Goal: Task Accomplishment & Management: Manage account settings

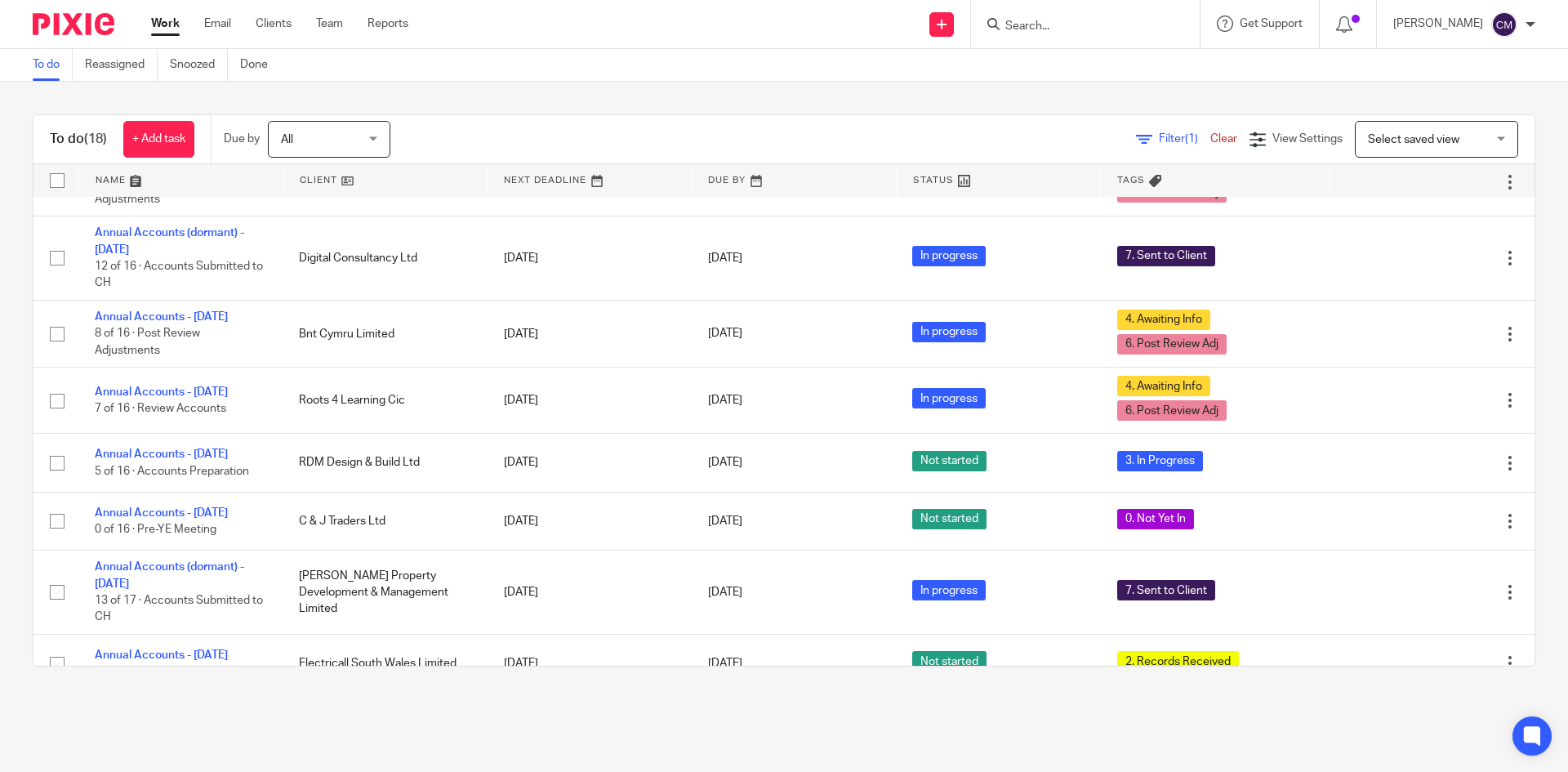
scroll to position [675, 0]
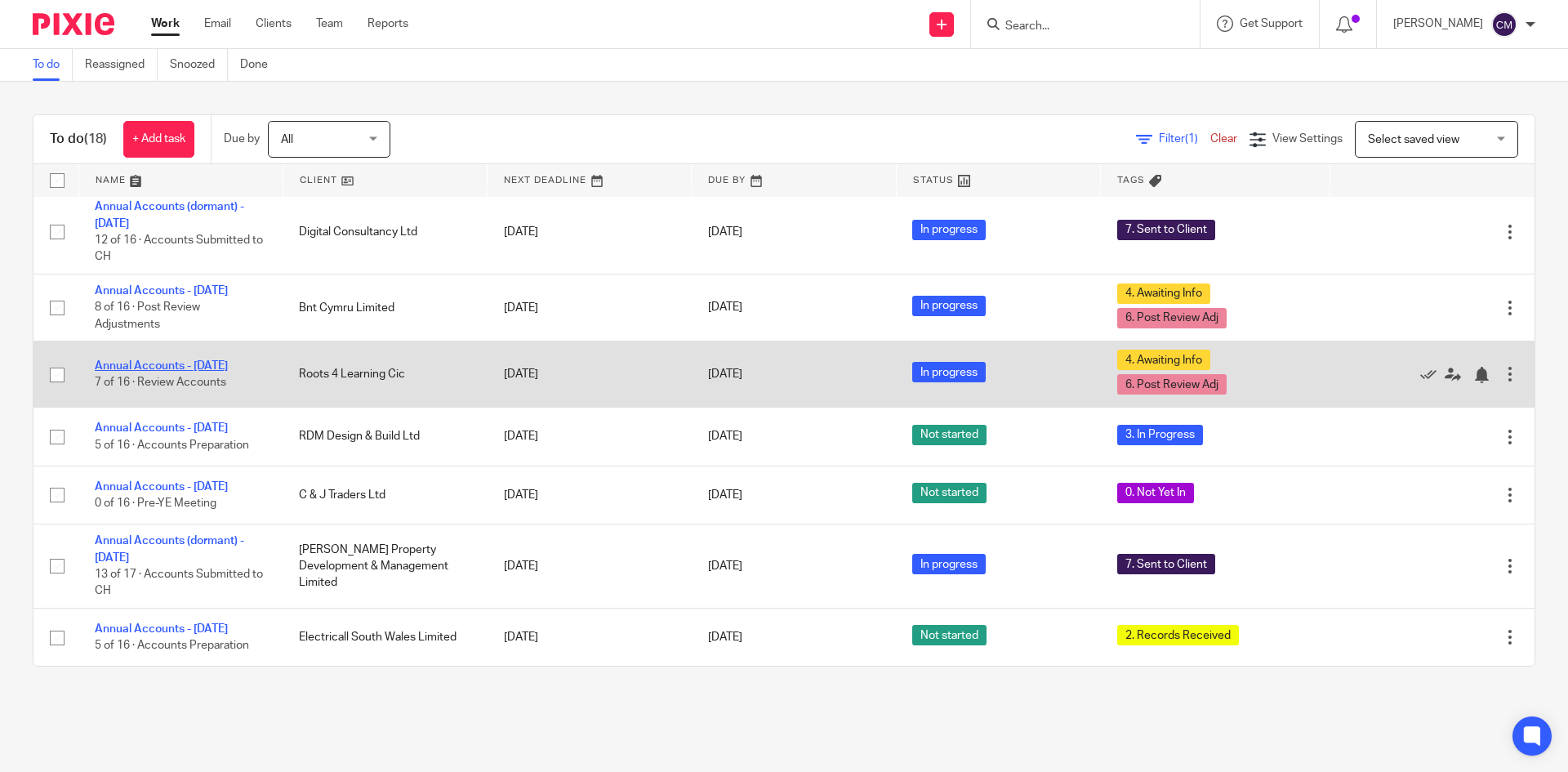
click at [138, 366] on link "Annual Accounts - [DATE]" at bounding box center [161, 365] width 133 height 11
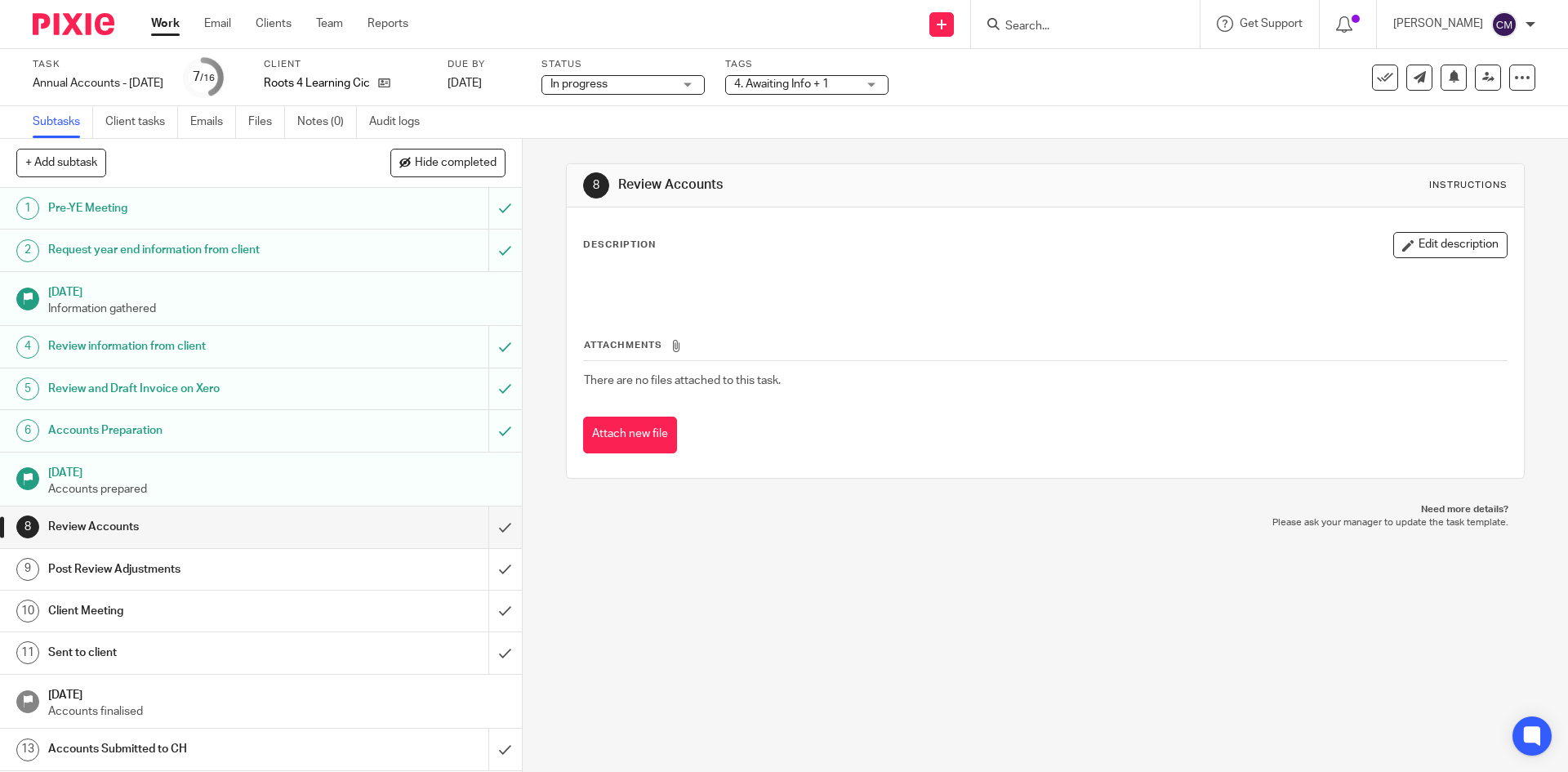
click at [818, 87] on span "4. Awaiting Info + 1" at bounding box center [780, 84] width 94 height 11
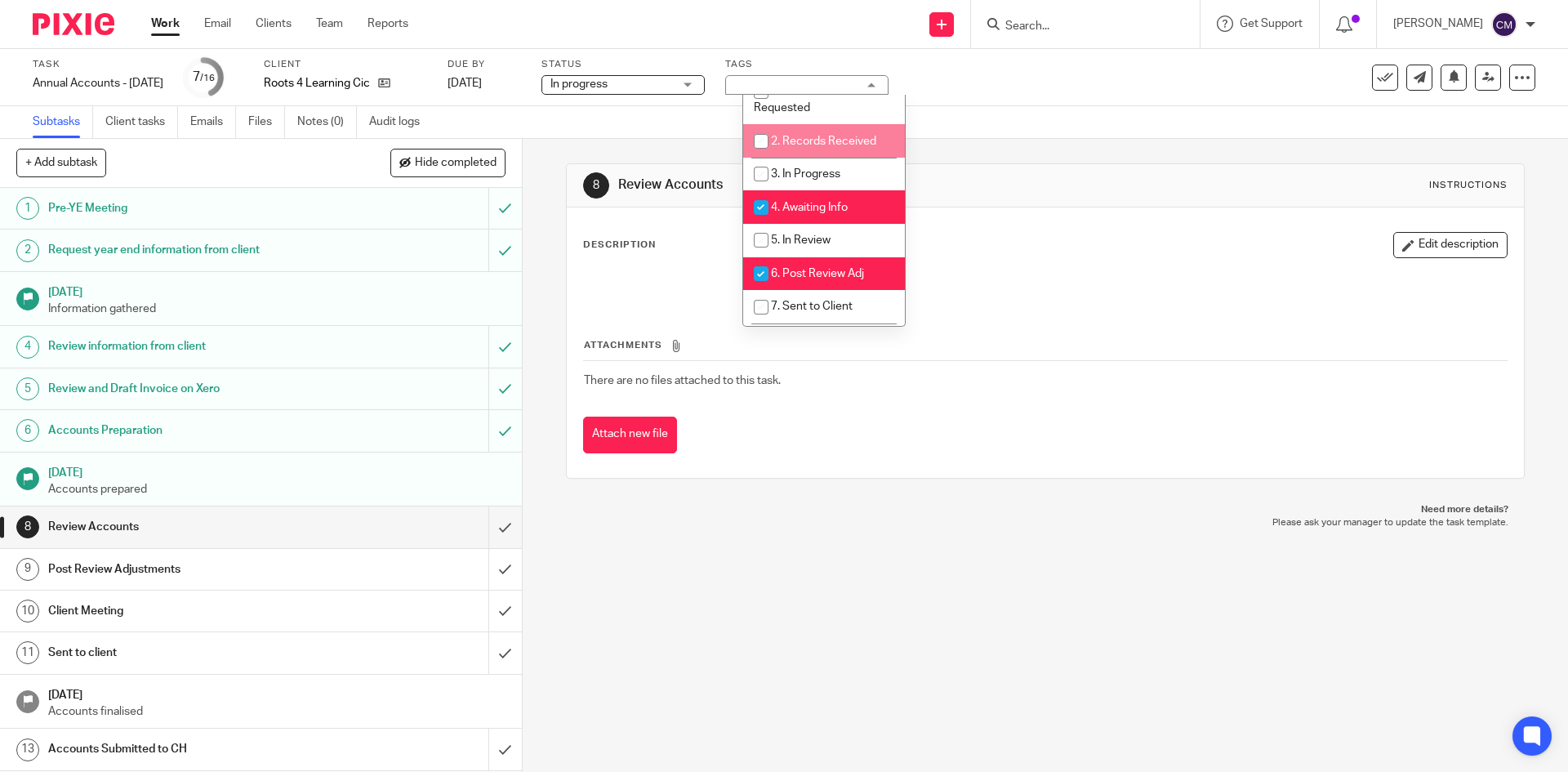
scroll to position [82, 0]
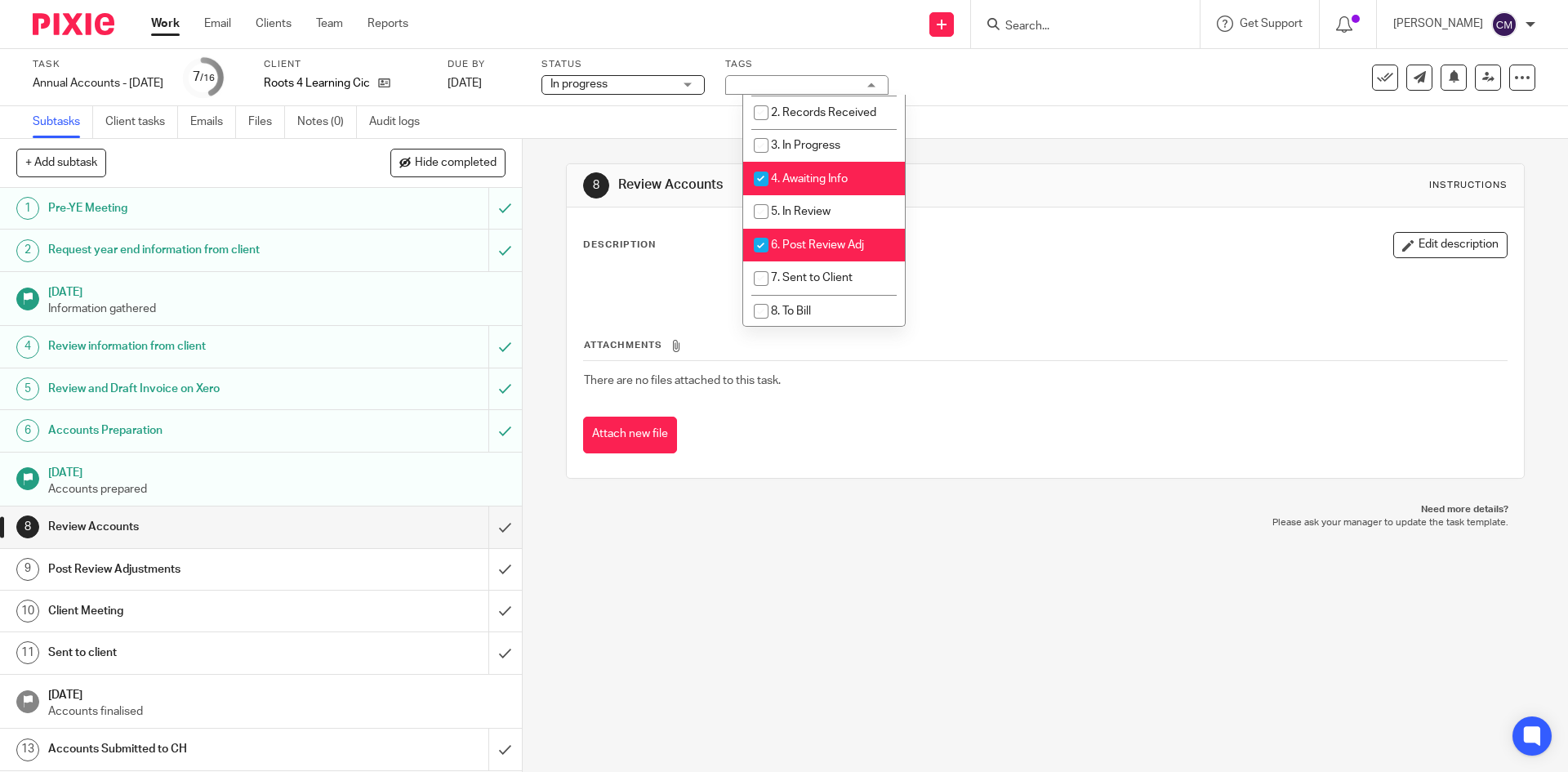
click at [818, 174] on span "4. Awaiting Info" at bounding box center [809, 178] width 77 height 11
checkbox input "false"
drag, startPoint x: 818, startPoint y: 237, endPoint x: 814, endPoint y: 225, distance: 12.6
click at [817, 237] on li "6. Post Review Adj" at bounding box center [824, 245] width 161 height 34
checkbox input "false"
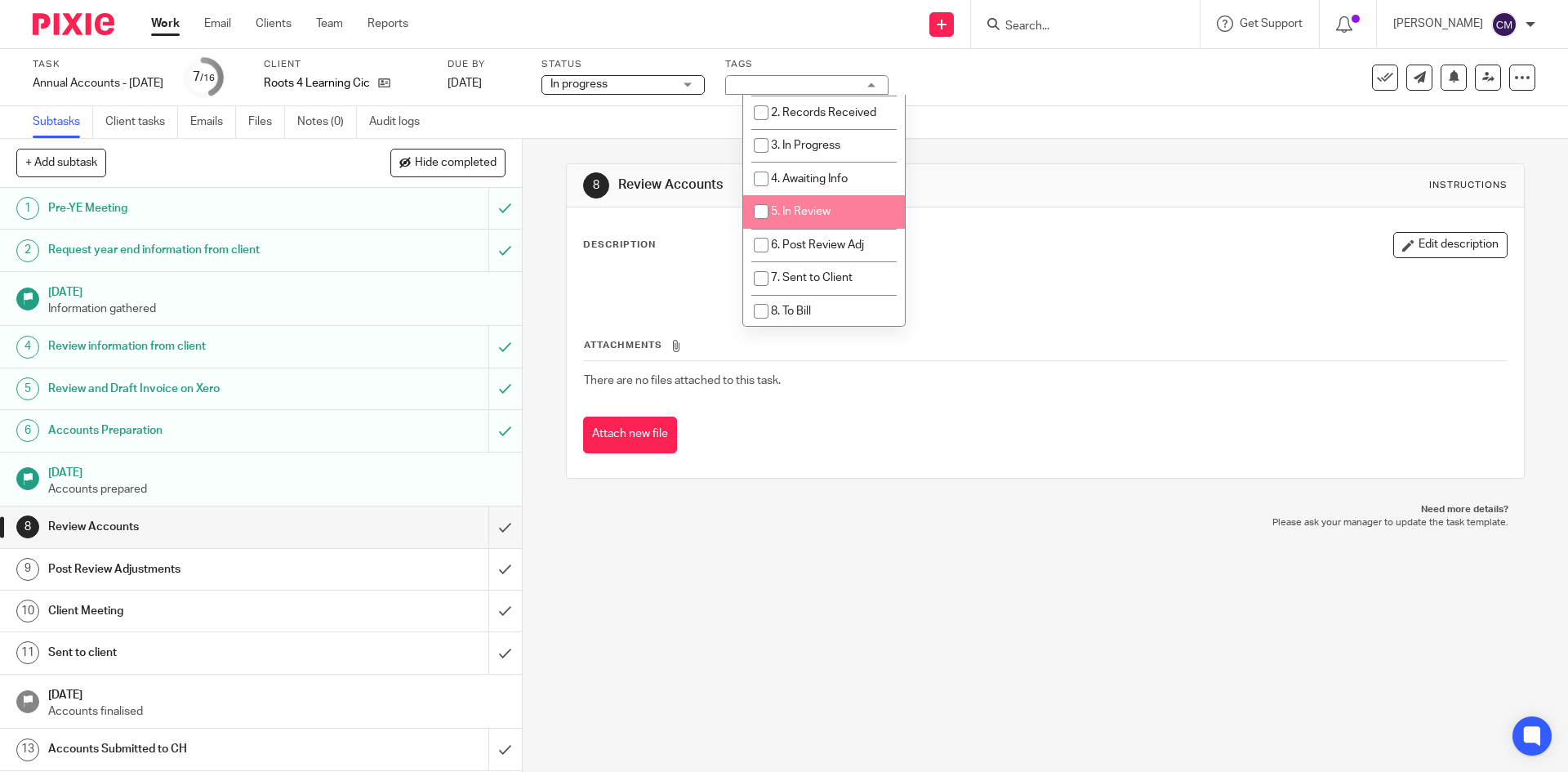
click at [814, 215] on span "5. In Review" at bounding box center [801, 211] width 60 height 11
checkbox input "true"
click at [1079, 242] on div "Description Edit description" at bounding box center [1044, 245] width 923 height 26
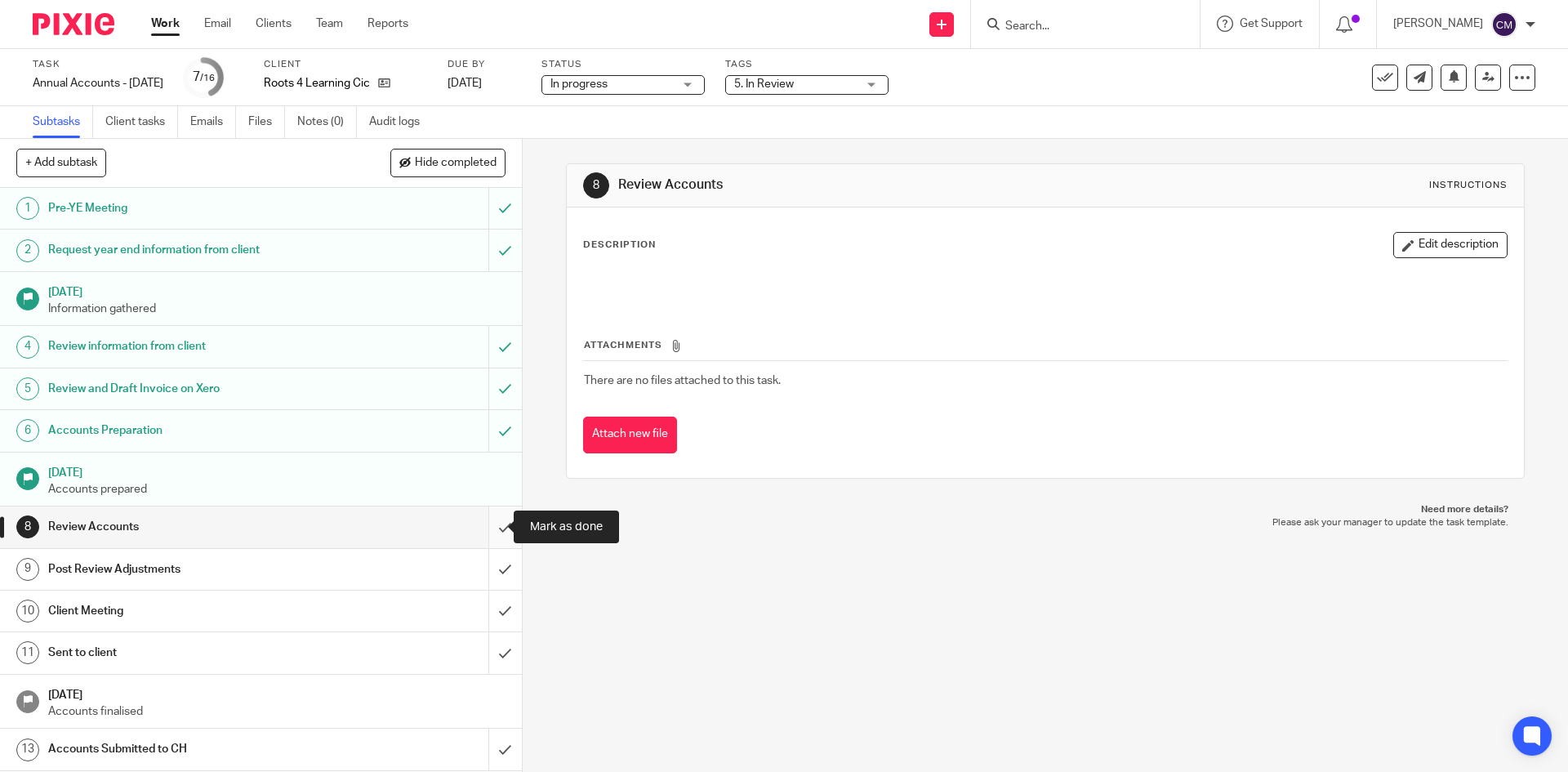
click at [493, 532] on input "submit" at bounding box center [261, 527] width 522 height 41
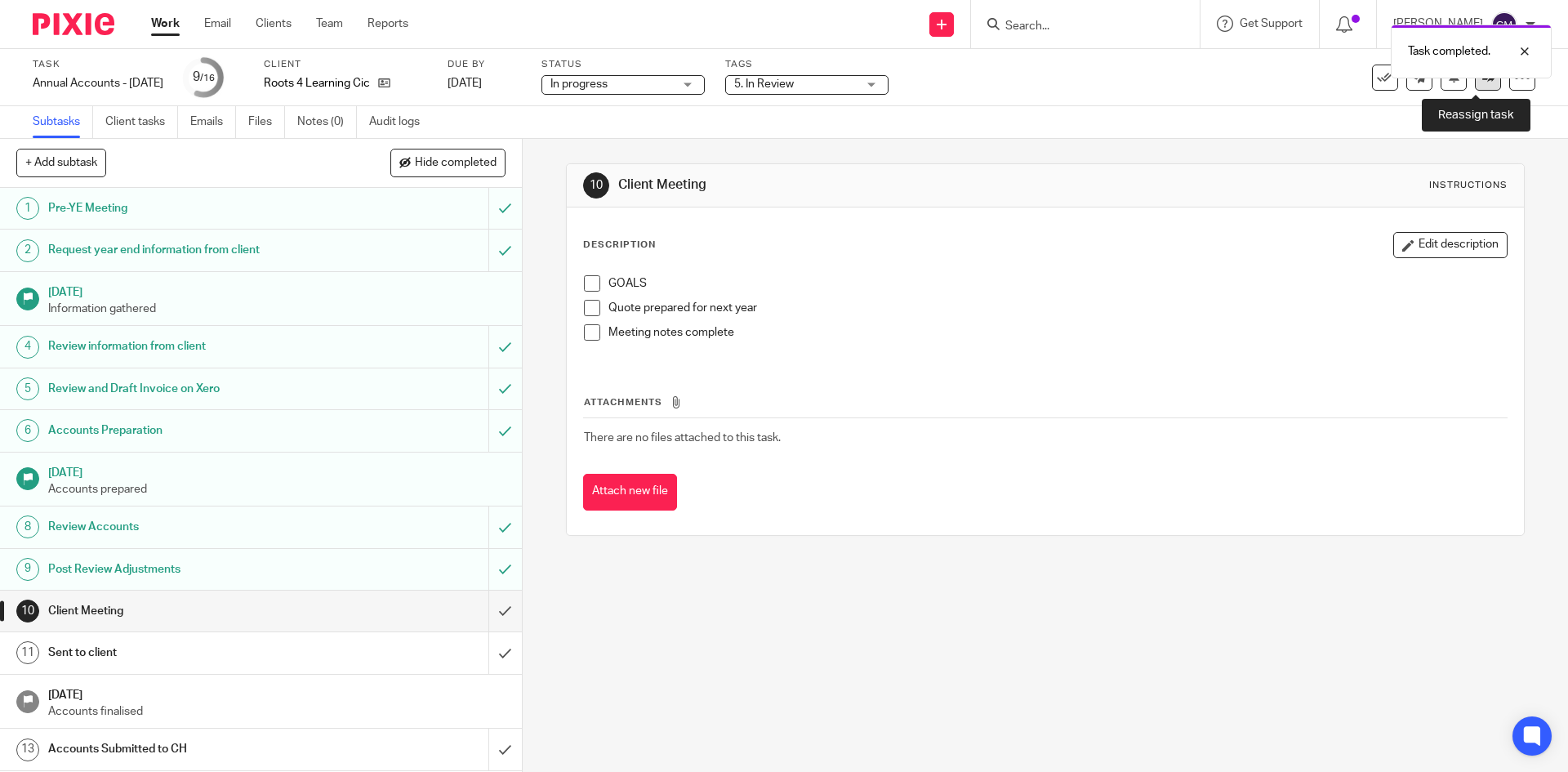
click at [1475, 85] on link at bounding box center [1488, 78] width 26 height 26
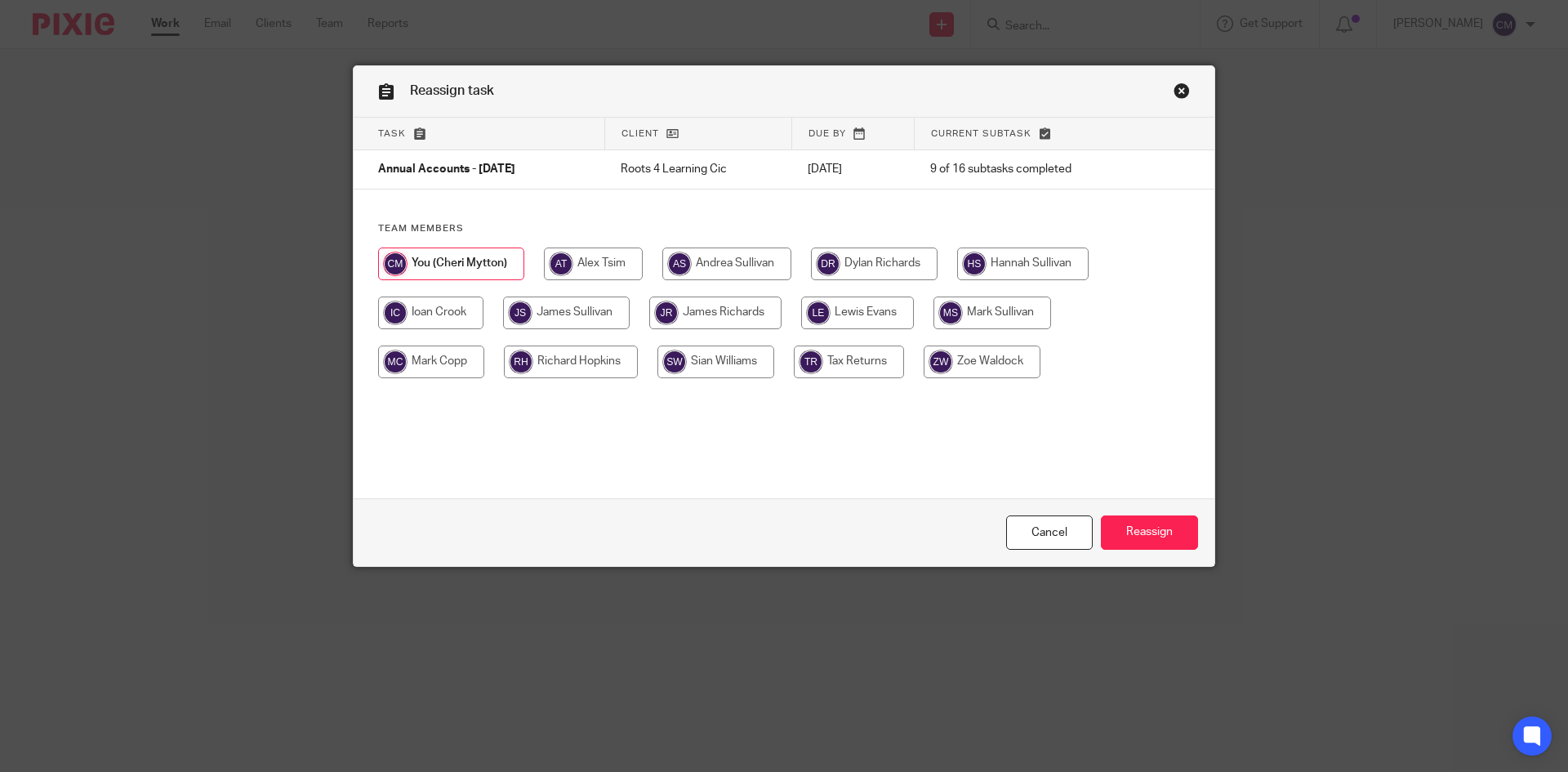
click at [1049, 245] on div "Team members" at bounding box center [784, 308] width 861 height 172
click at [1049, 254] on input "radio" at bounding box center [1022, 264] width 131 height 33
radio input "true"
click at [1152, 537] on input "Reassign" at bounding box center [1149, 533] width 97 height 35
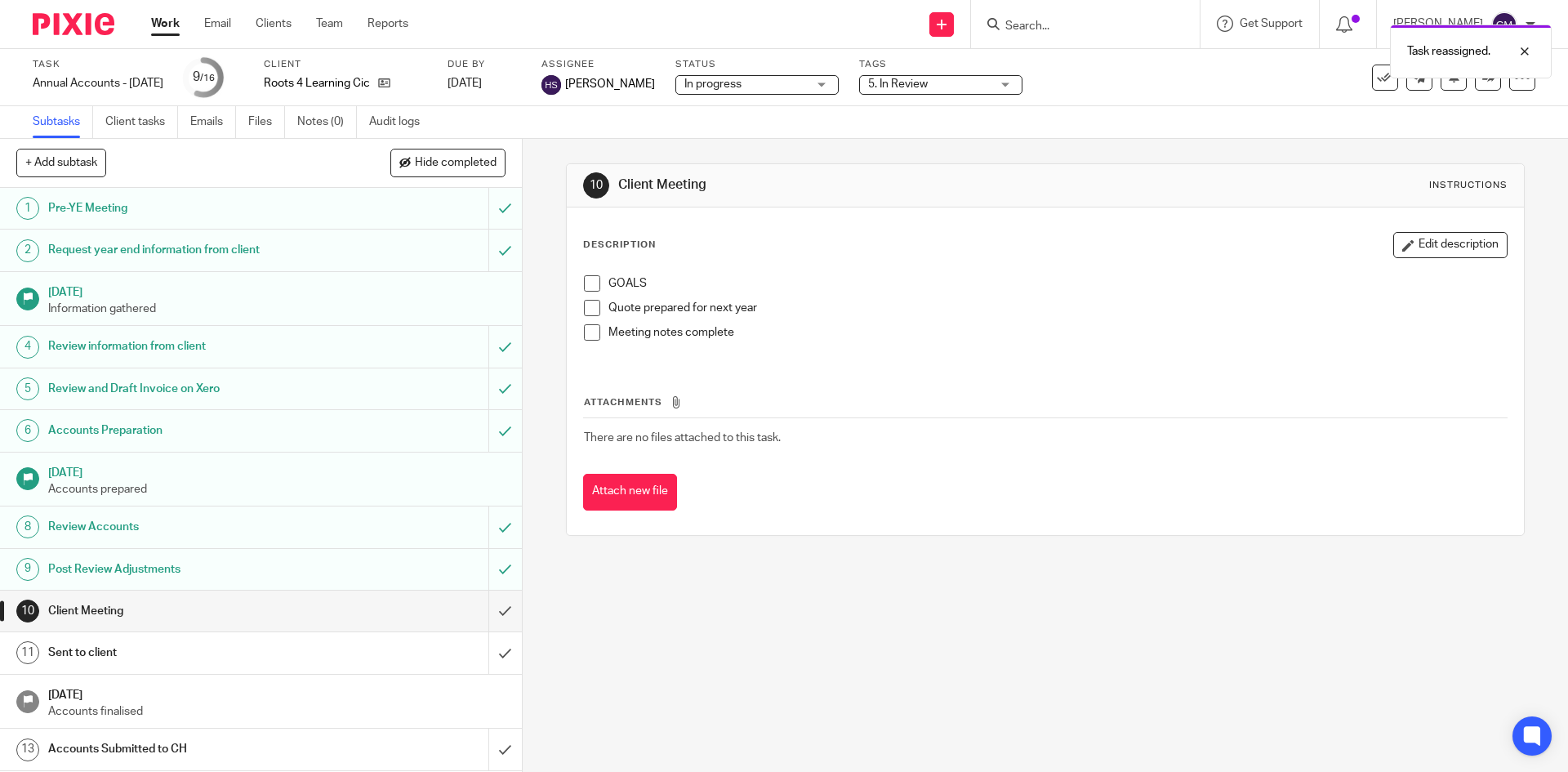
click at [168, 29] on link "Work" at bounding box center [165, 24] width 28 height 17
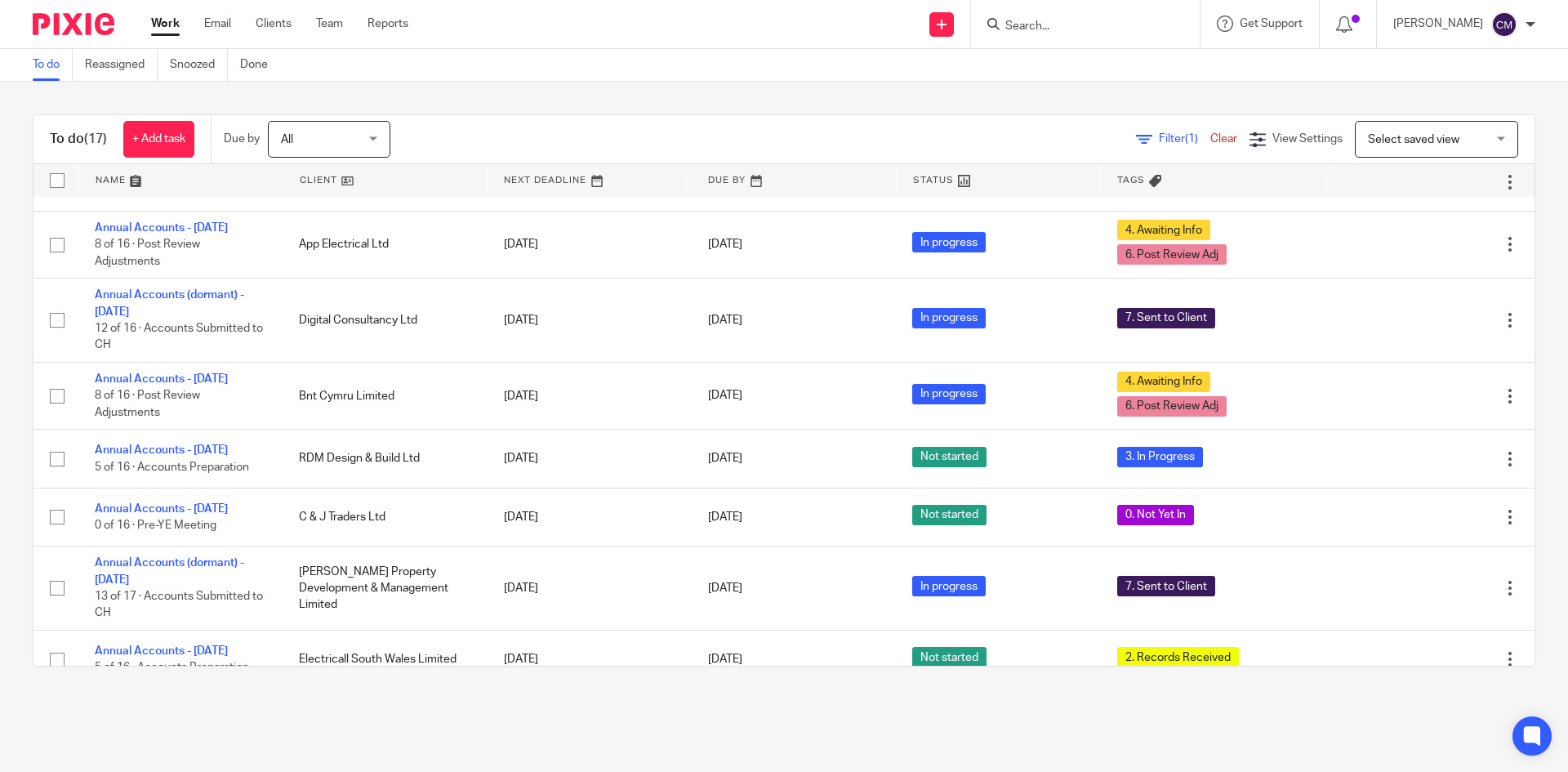
scroll to position [572, 0]
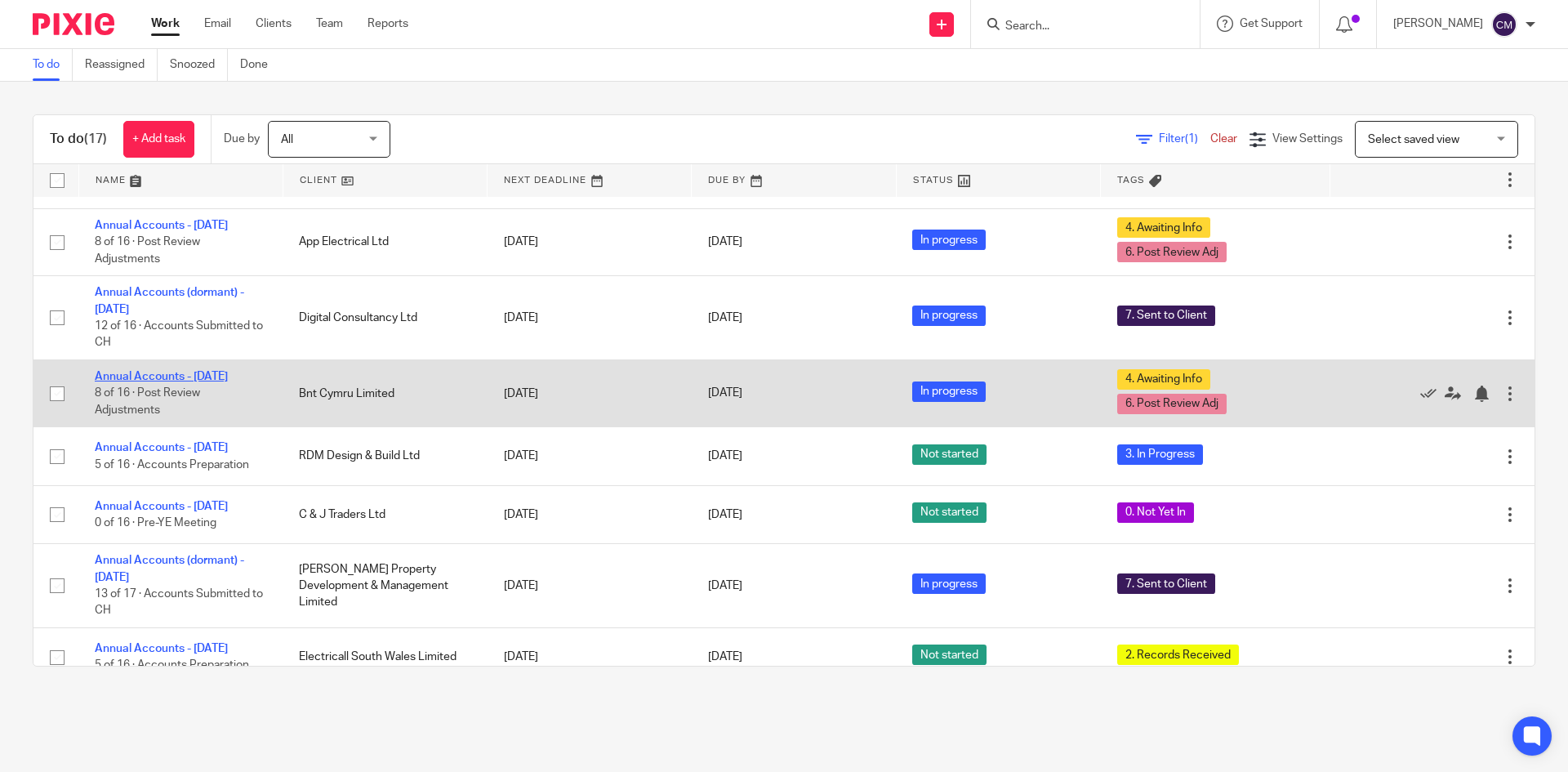
click at [142, 382] on link "Annual Accounts - April 2025" at bounding box center [161, 376] width 133 height 11
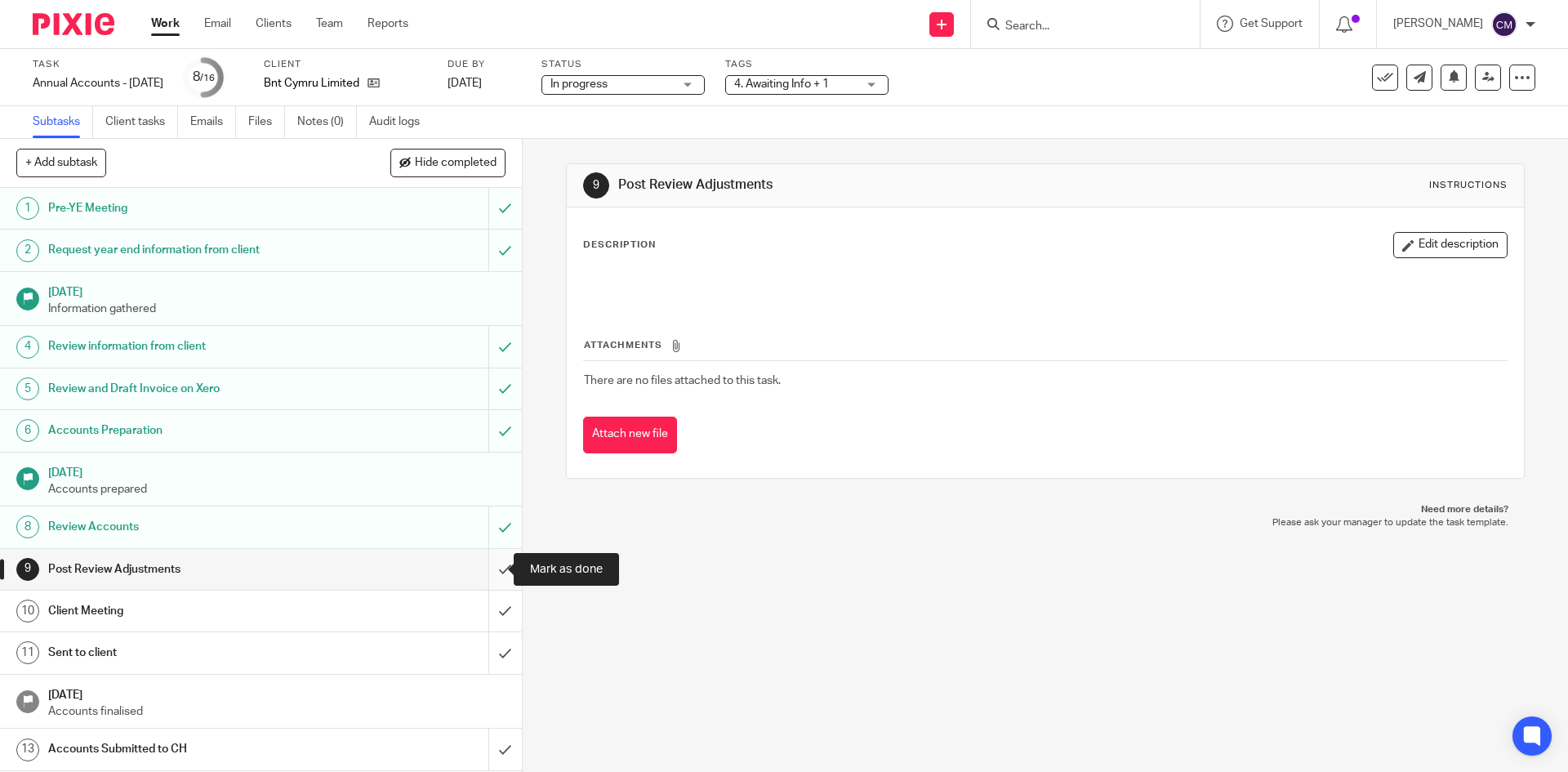
click at [487, 565] on input "submit" at bounding box center [261, 569] width 522 height 41
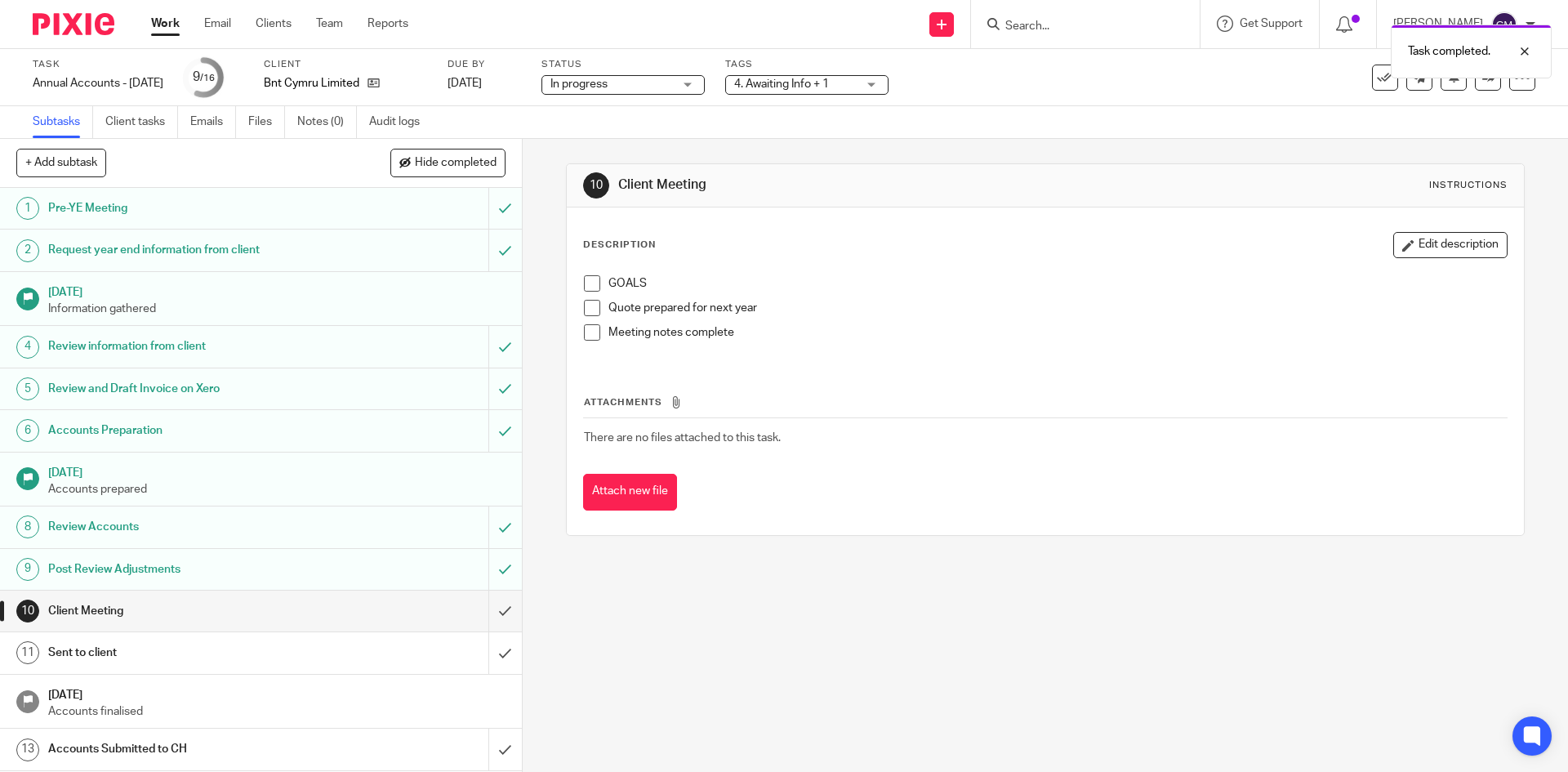
click at [796, 83] on span "4. Awaiting Info + 1" at bounding box center [780, 84] width 94 height 11
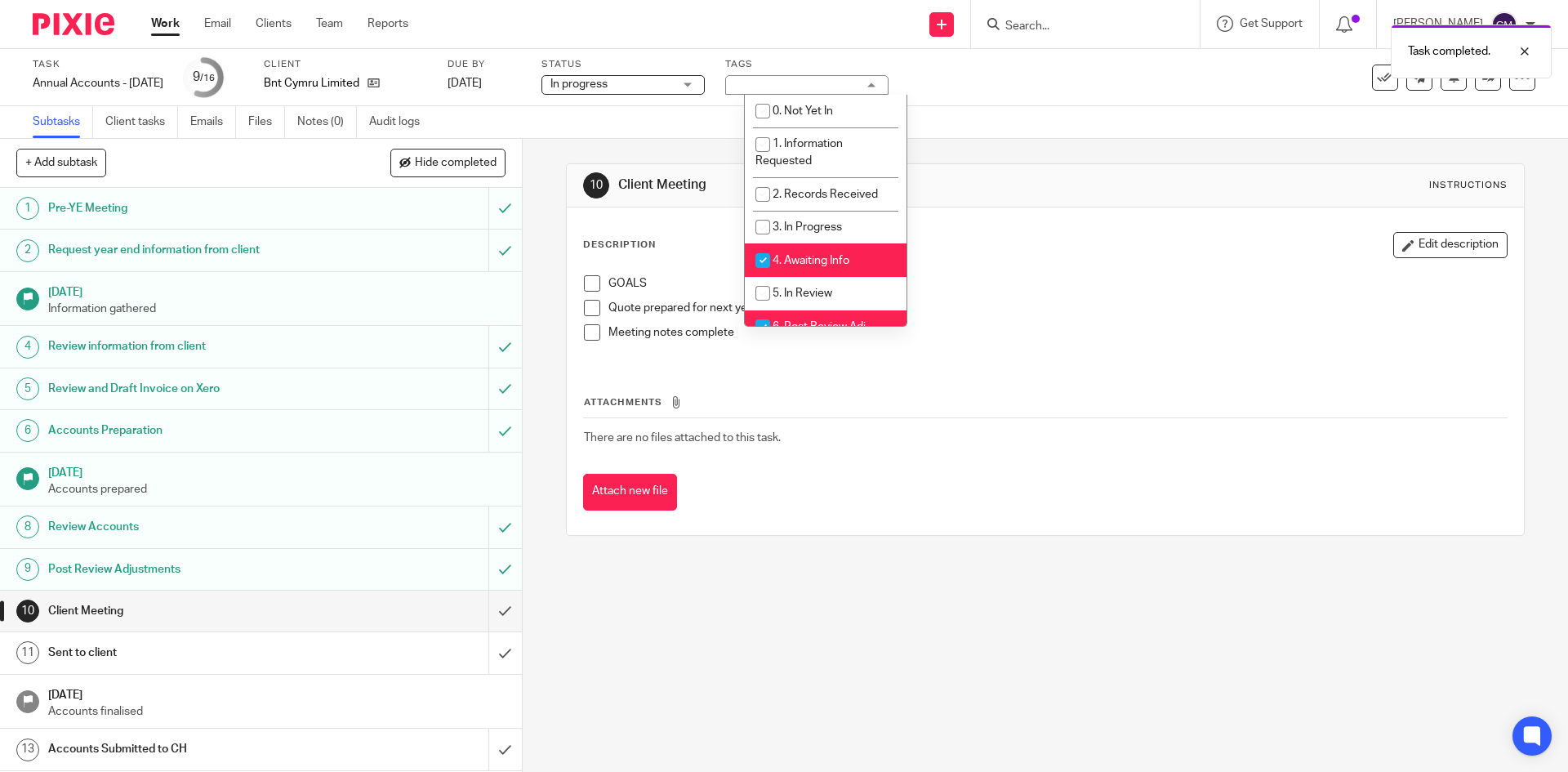
click at [821, 253] on li "4. Awaiting Info" at bounding box center [825, 260] width 161 height 34
checkbox input "false"
click at [817, 317] on li "6. Post Review Adj" at bounding box center [825, 327] width 161 height 34
checkbox input "false"
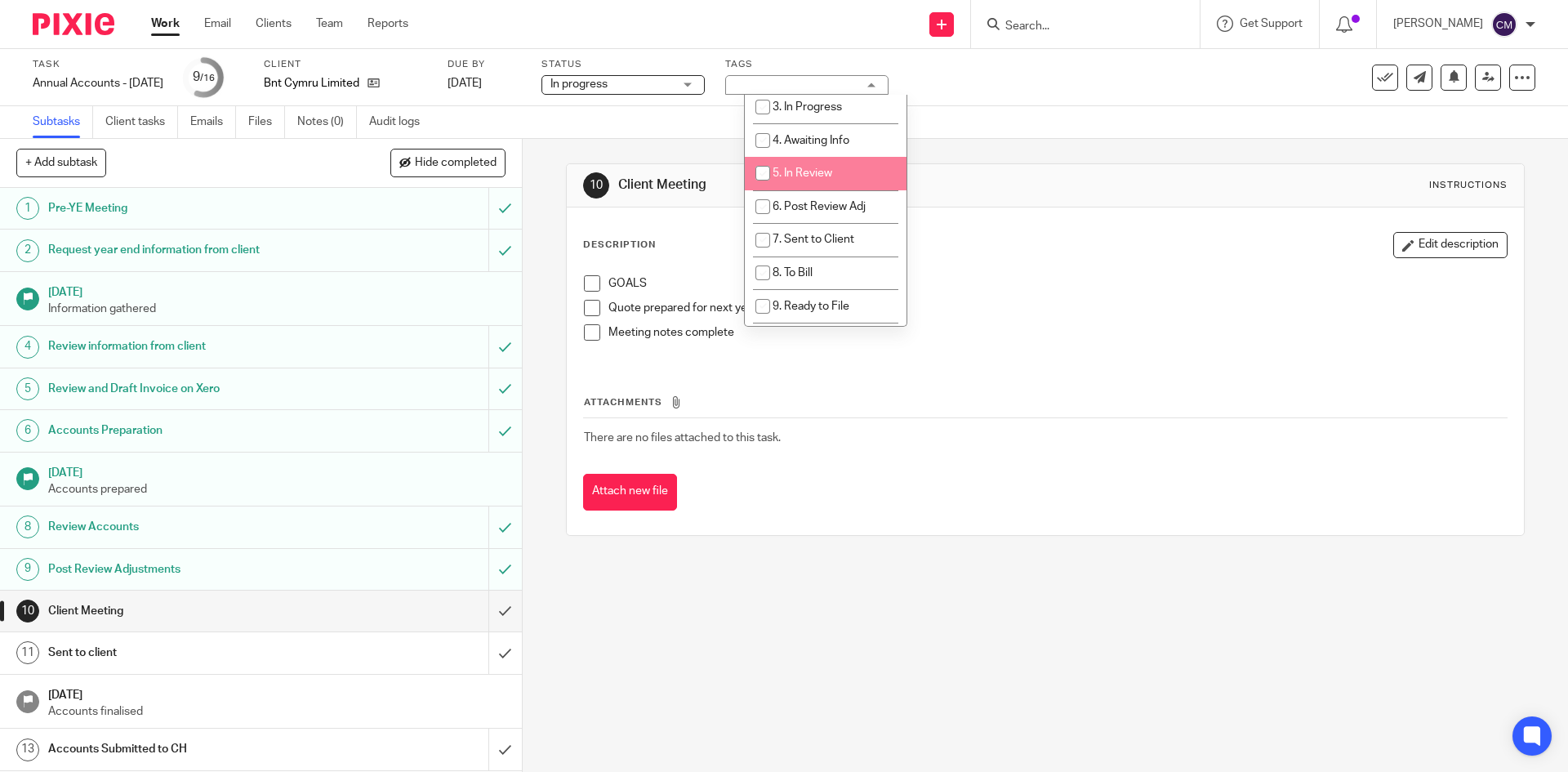
scroll to position [82, 0]
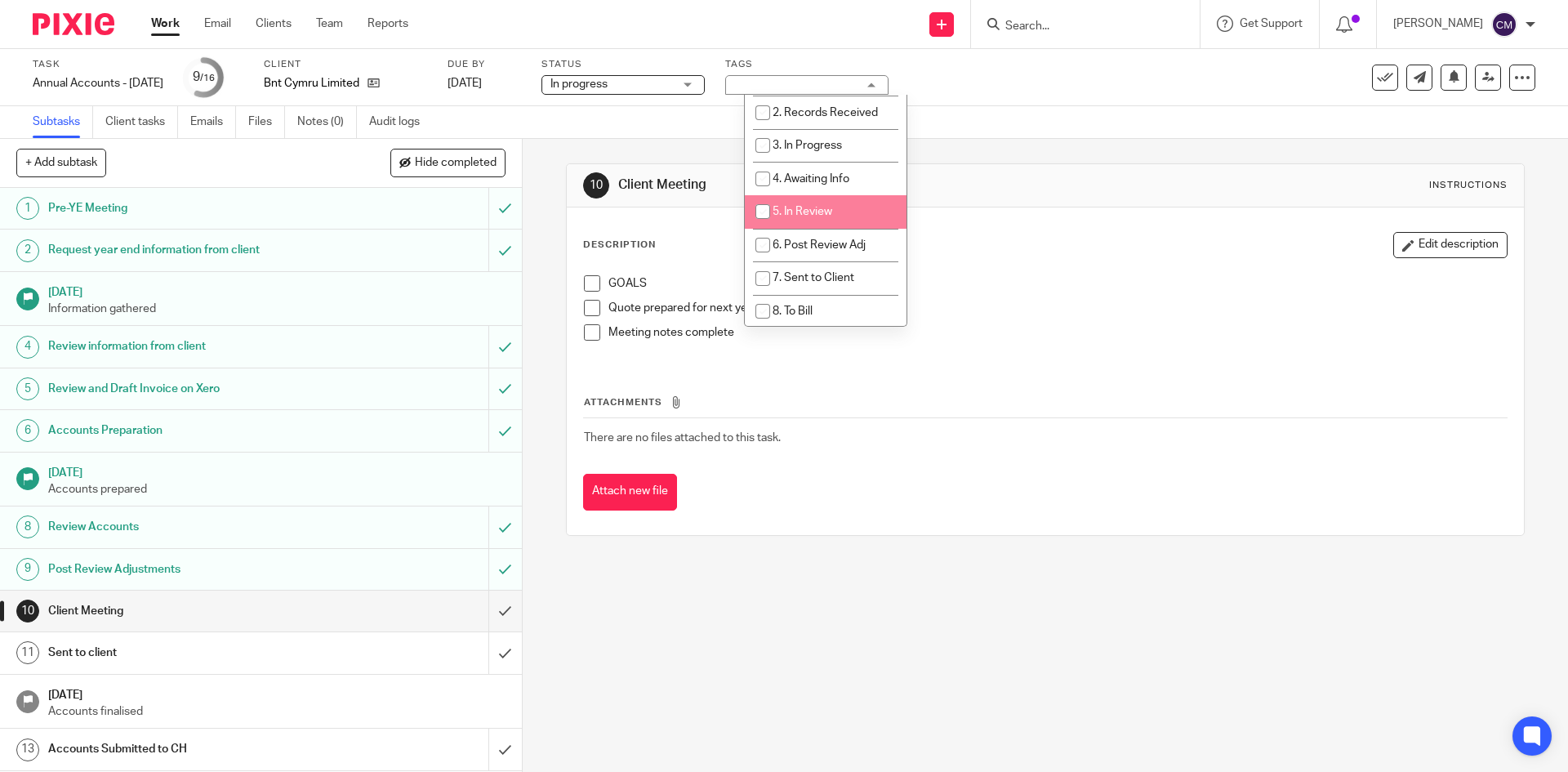
click at [827, 211] on span "5. In Review" at bounding box center [803, 211] width 60 height 11
checkbox input "true"
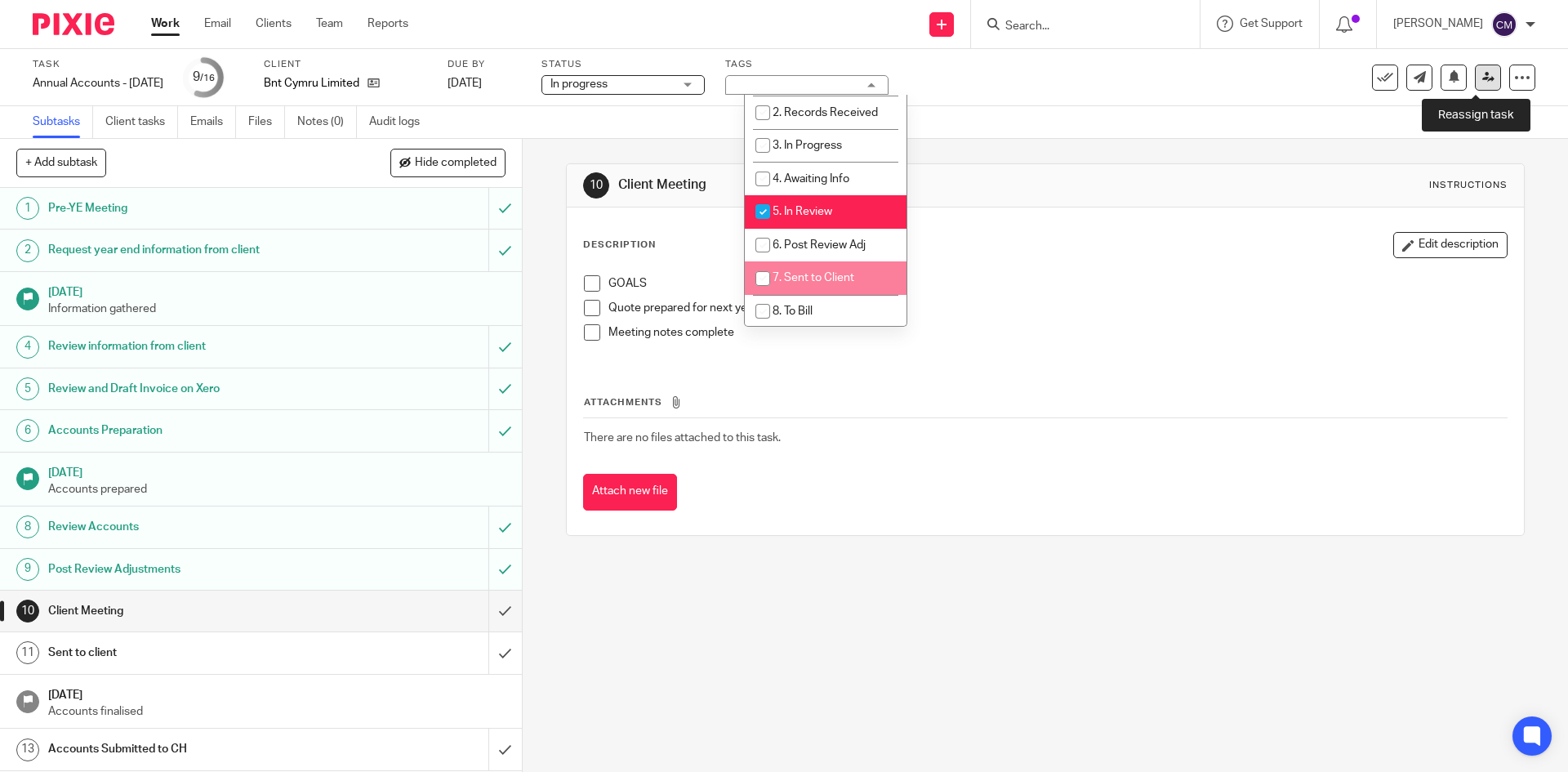
click at [1482, 80] on icon at bounding box center [1489, 78] width 12 height 12
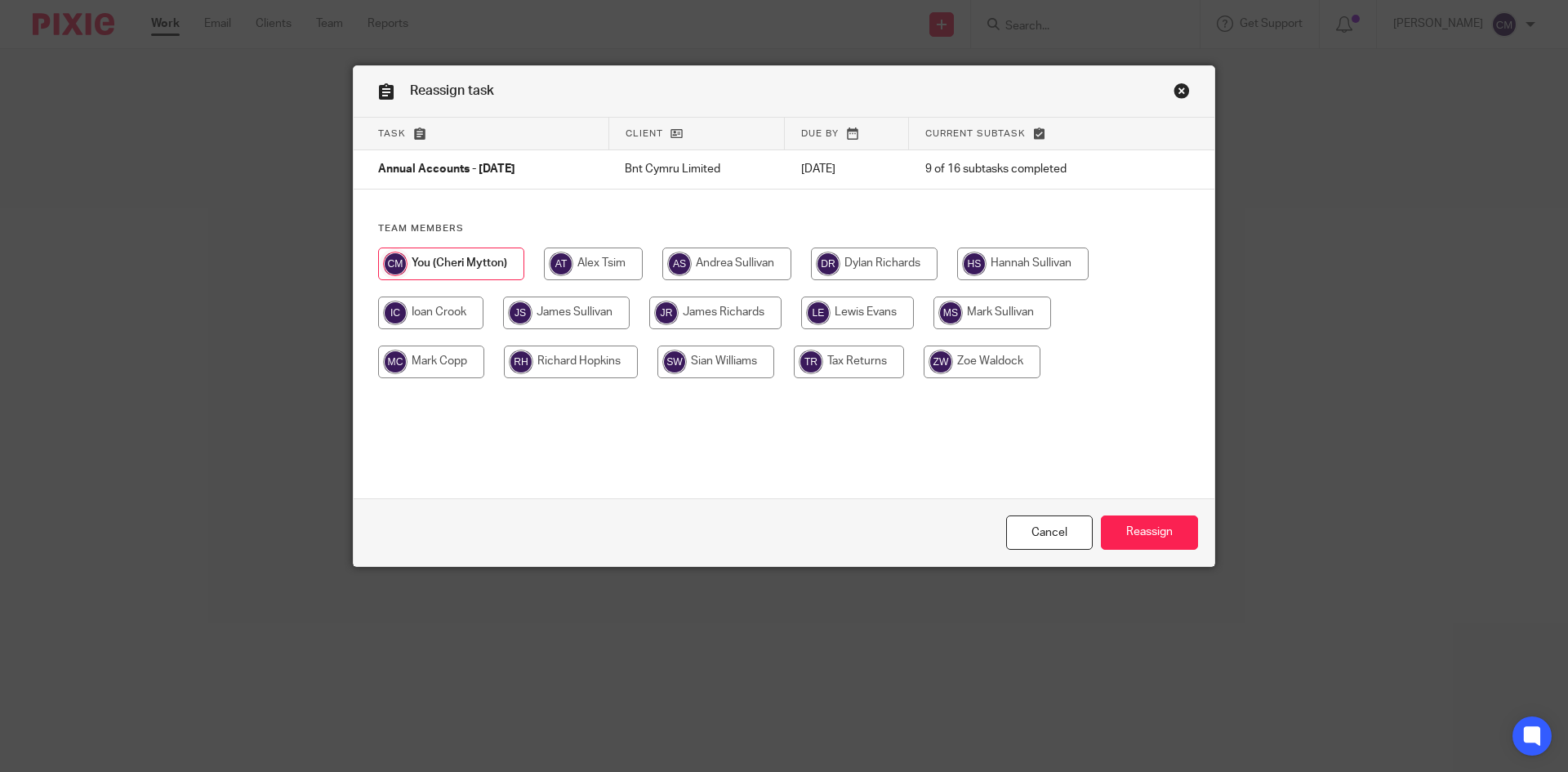
click at [597, 314] on input "radio" at bounding box center [566, 312] width 127 height 33
radio input "true"
click at [1163, 539] on input "Reassign" at bounding box center [1149, 533] width 97 height 35
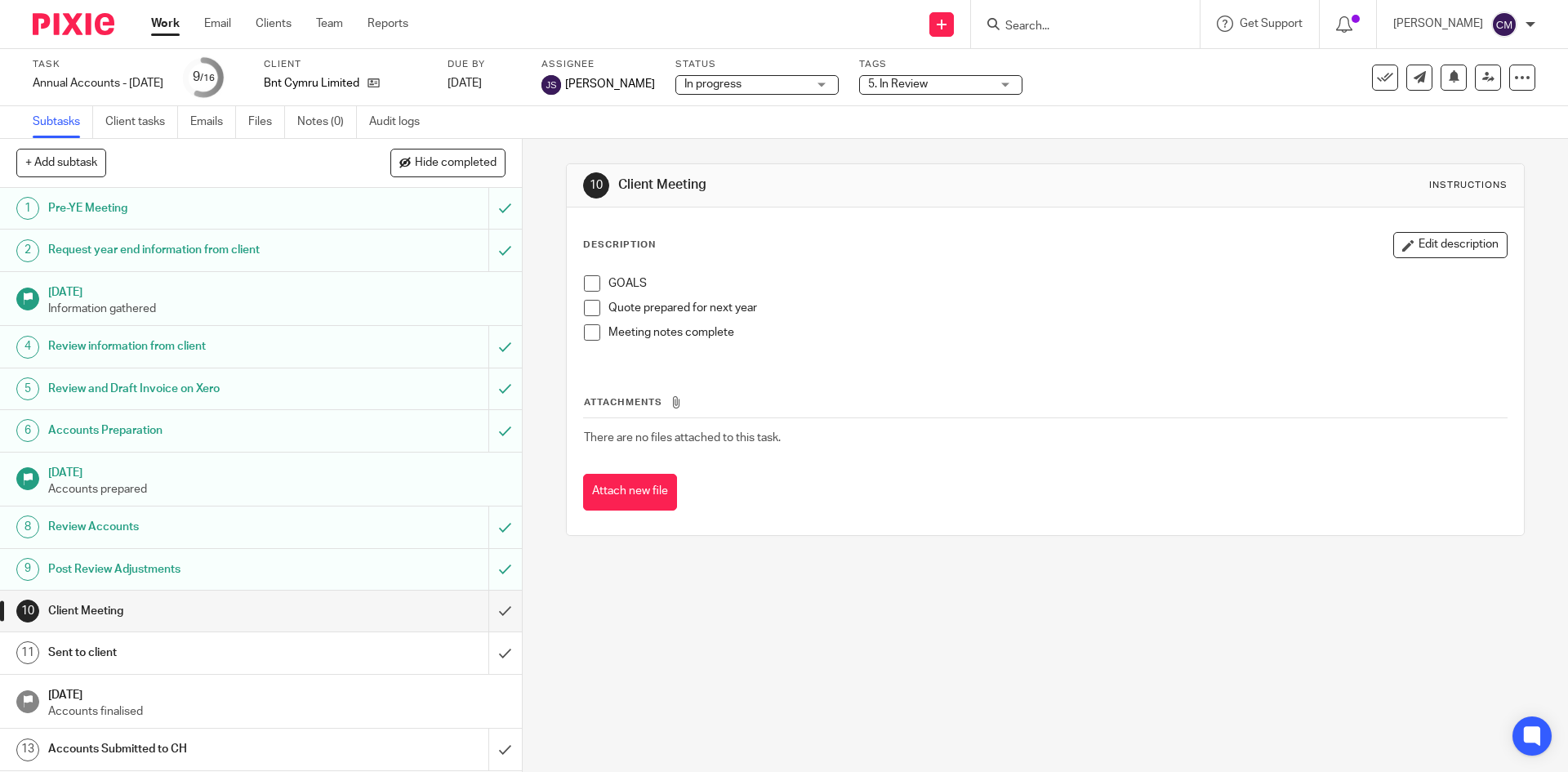
click at [176, 25] on link "Work" at bounding box center [165, 24] width 28 height 17
